Goal: Navigation & Orientation: Find specific page/section

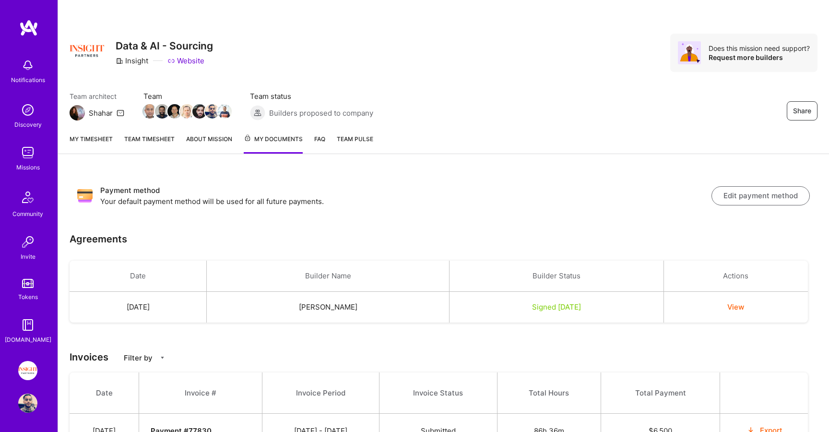
click at [31, 147] on img at bounding box center [27, 152] width 19 height 19
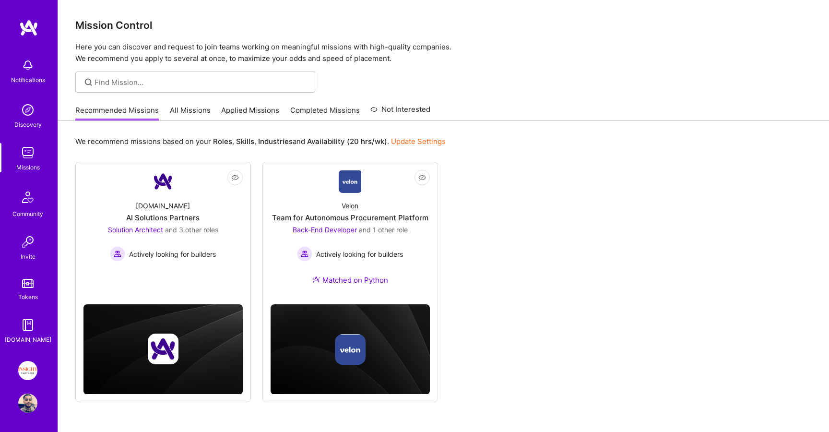
click at [245, 105] on link "Applied Missions" at bounding box center [250, 113] width 58 height 16
